Goal: Information Seeking & Learning: Learn about a topic

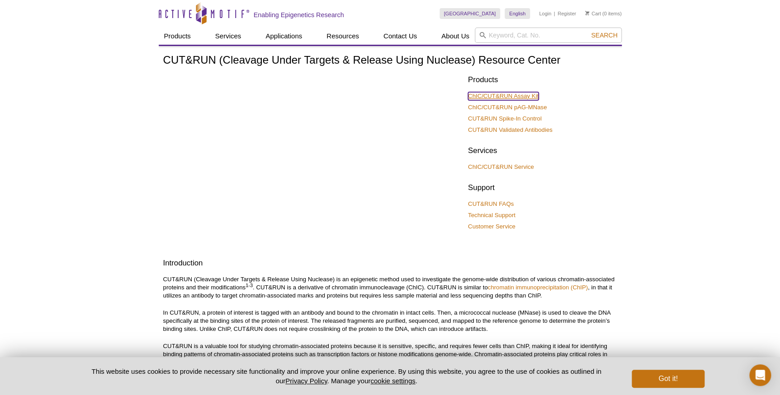
click at [515, 99] on link "ChIC/CUT&RUN Assay Kit" at bounding box center [503, 96] width 71 height 8
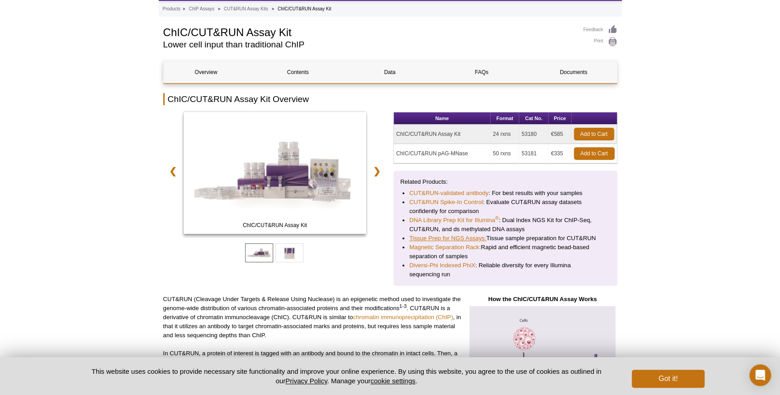
scroll to position [82, 0]
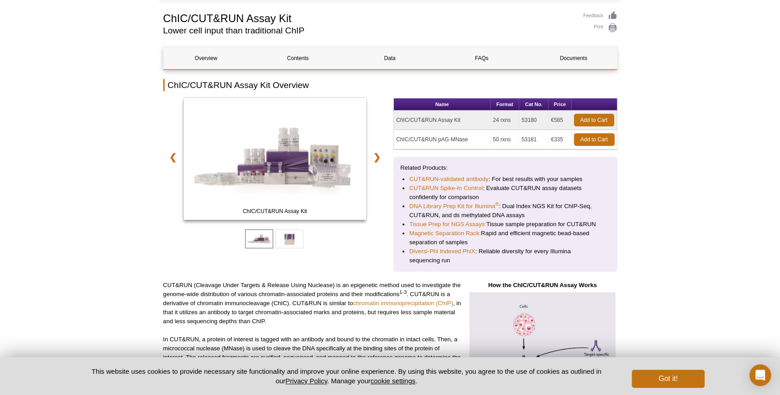
drag, startPoint x: 531, startPoint y: 118, endPoint x: 520, endPoint y: 118, distance: 11.3
click at [520, 118] on td "53180" at bounding box center [533, 120] width 29 height 19
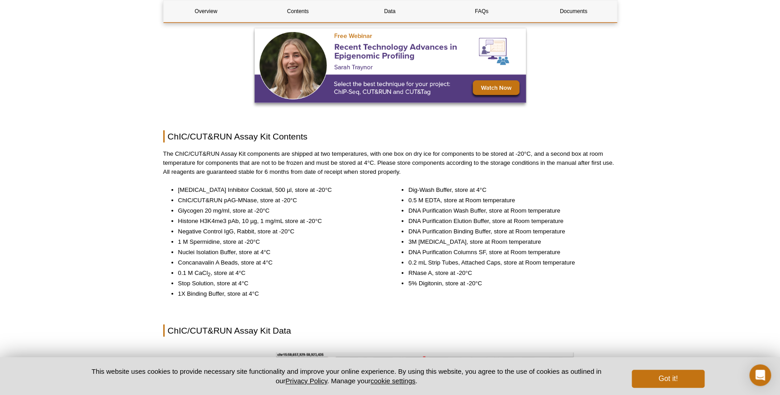
scroll to position [880, 0]
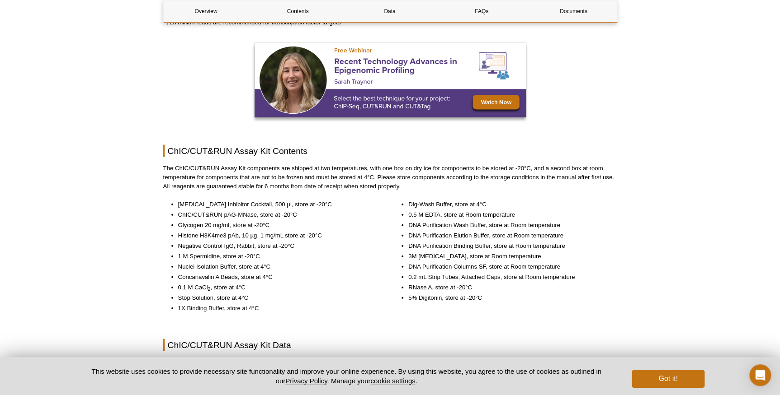
click at [338, 186] on p "The ChIC/CUT&RUN Assay Kit components are shipped at two temperatures, with one…" at bounding box center [390, 177] width 454 height 27
click at [323, 187] on p "The ChIC/CUT&RUN Assay Kit components are shipped at two temperatures, with one…" at bounding box center [390, 177] width 454 height 27
click at [373, 185] on p "The ChIC/CUT&RUN Assay Kit components are shipped at two temperatures, with one…" at bounding box center [390, 177] width 454 height 27
click at [379, 187] on p "The ChIC/CUT&RUN Assay Kit components are shipped at two temperatures, with one…" at bounding box center [390, 177] width 454 height 27
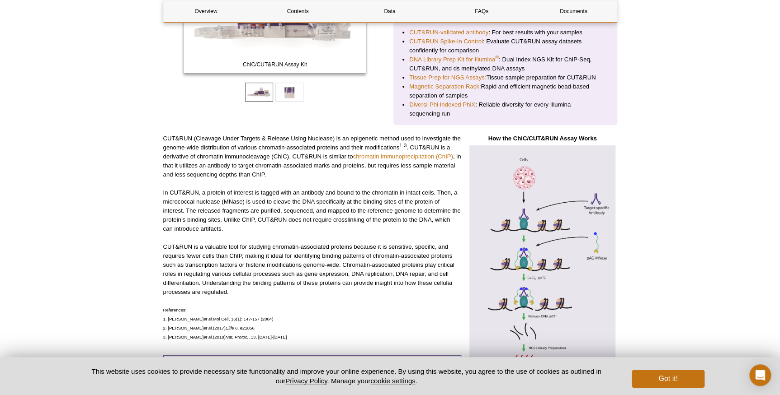
scroll to position [0, 0]
